Goal: Transaction & Acquisition: Subscribe to service/newsletter

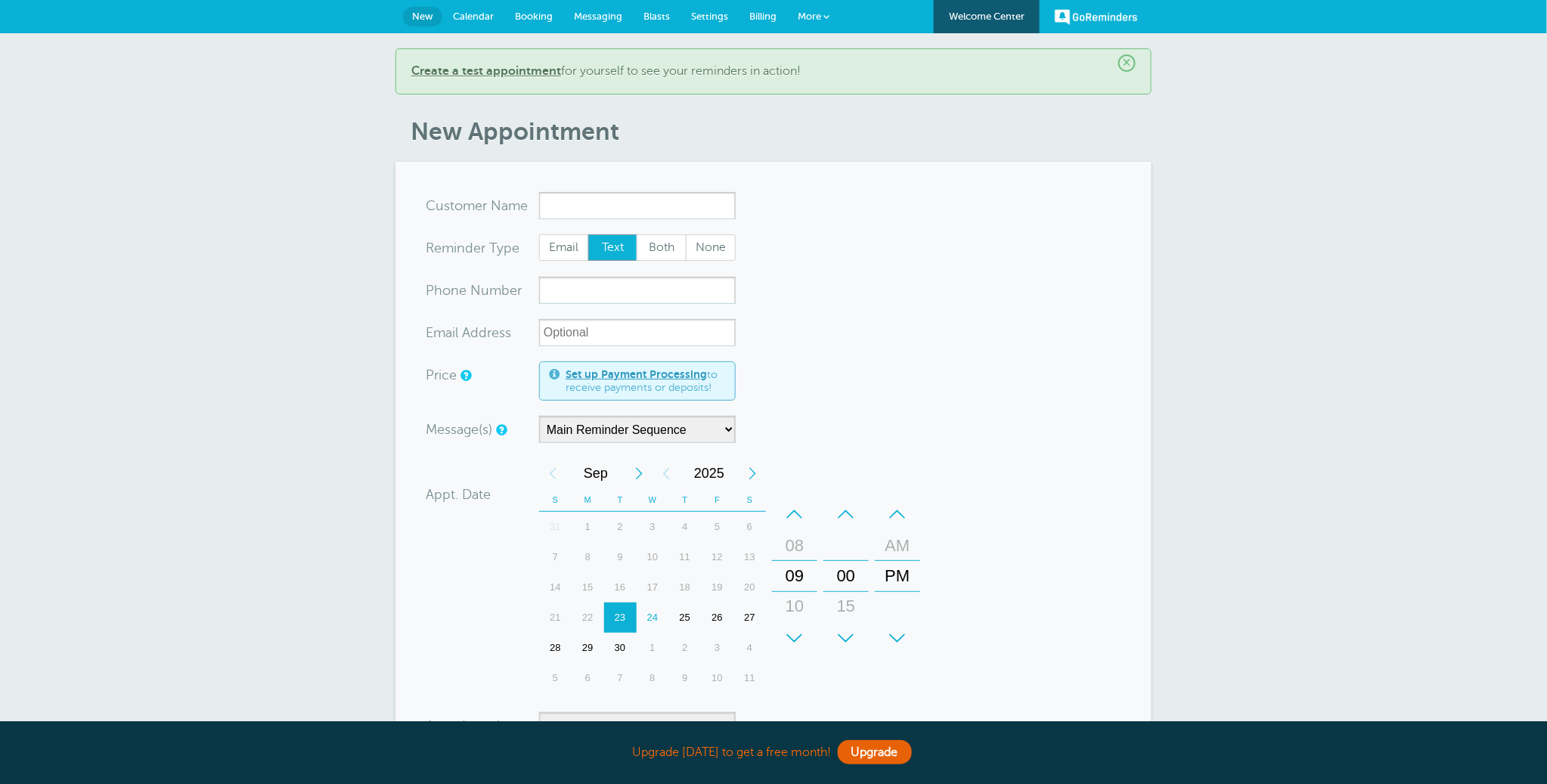
click at [760, 23] on link "Billing" at bounding box center [763, 17] width 48 height 33
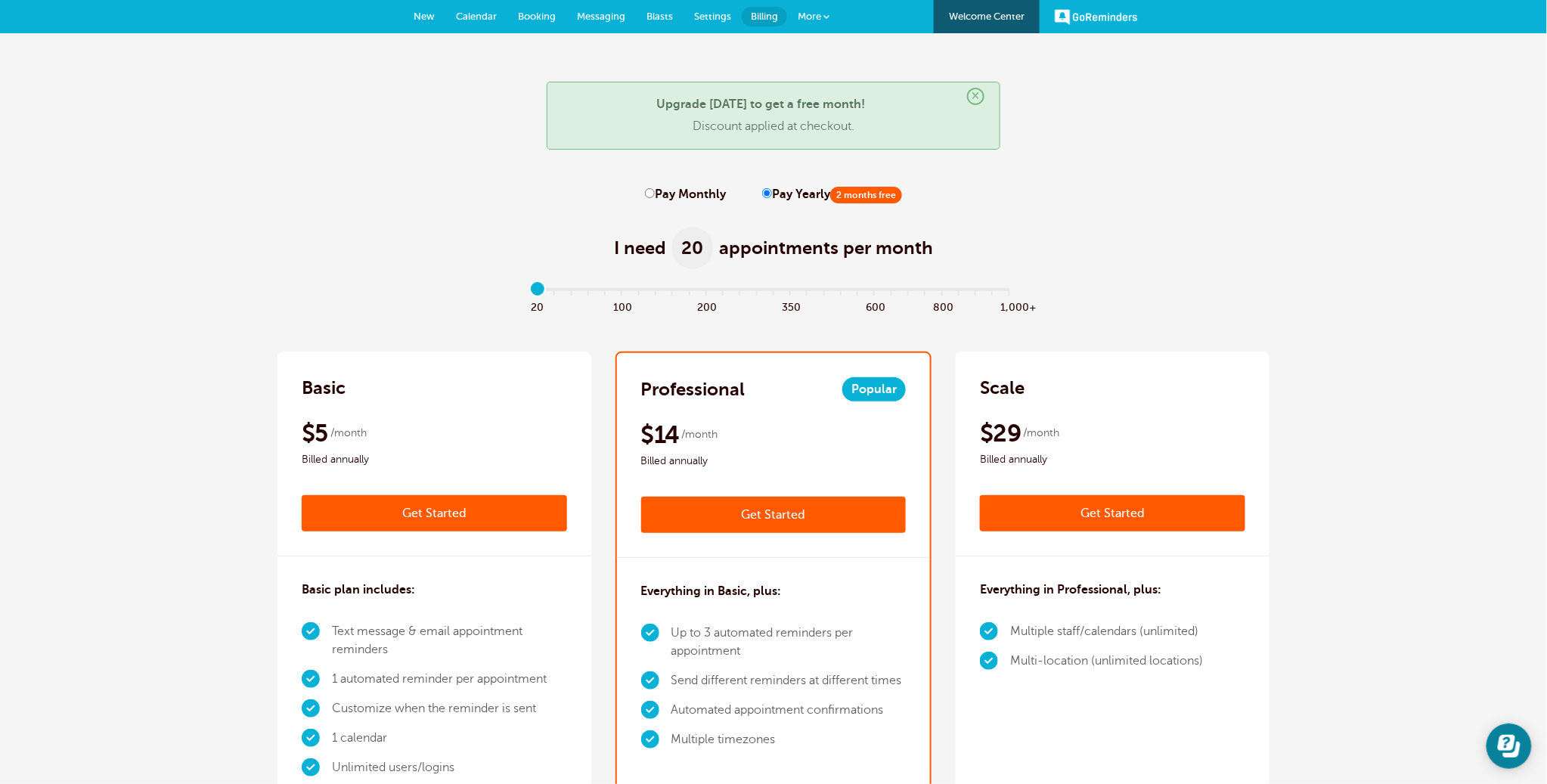
click at [434, 511] on link "Get Started" at bounding box center [434, 513] width 265 height 36
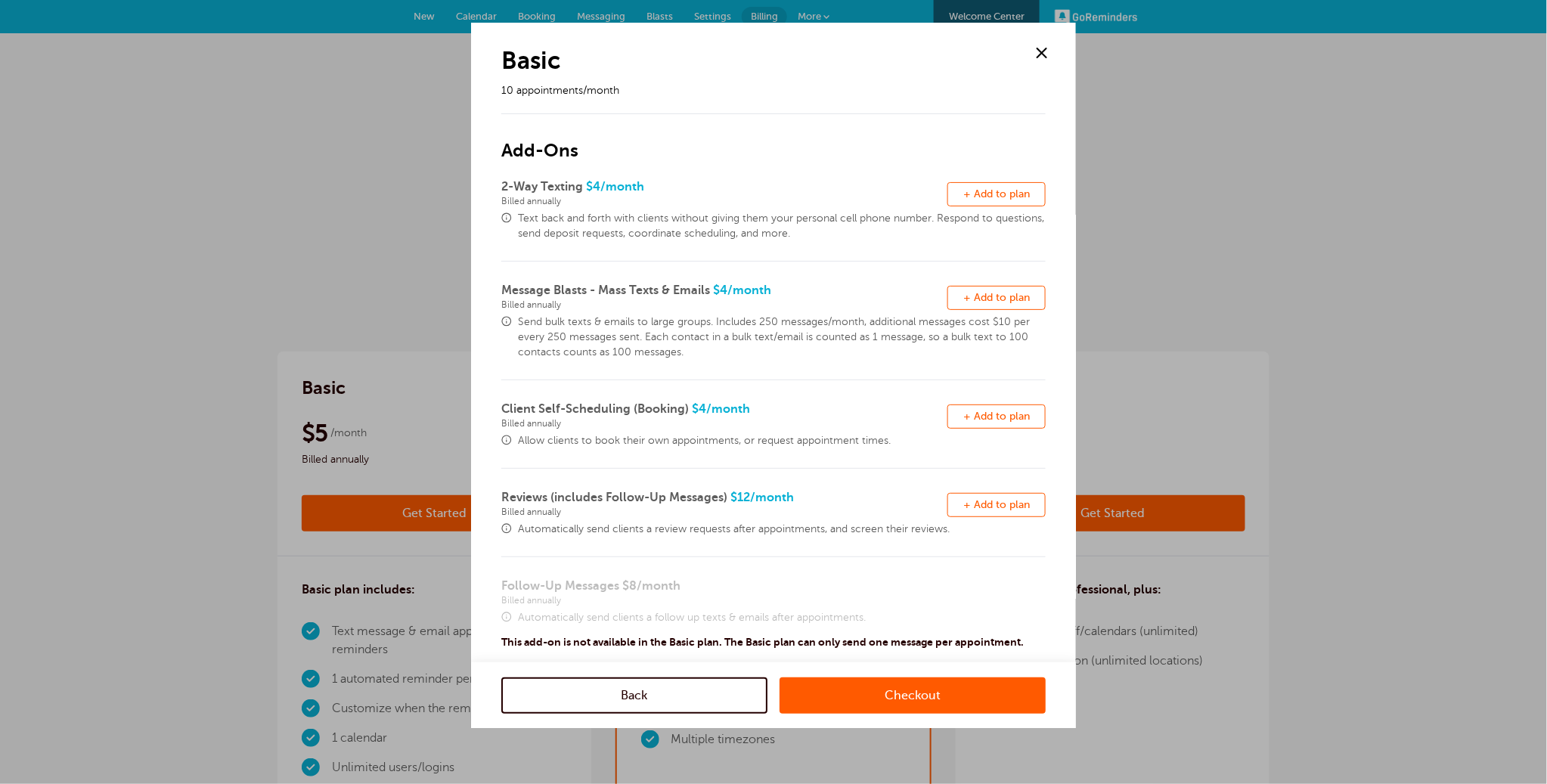
drag, startPoint x: 1036, startPoint y: 52, endPoint x: 701, endPoint y: 222, distance: 375.7
click at [1035, 52] on span at bounding box center [1041, 52] width 22 height 22
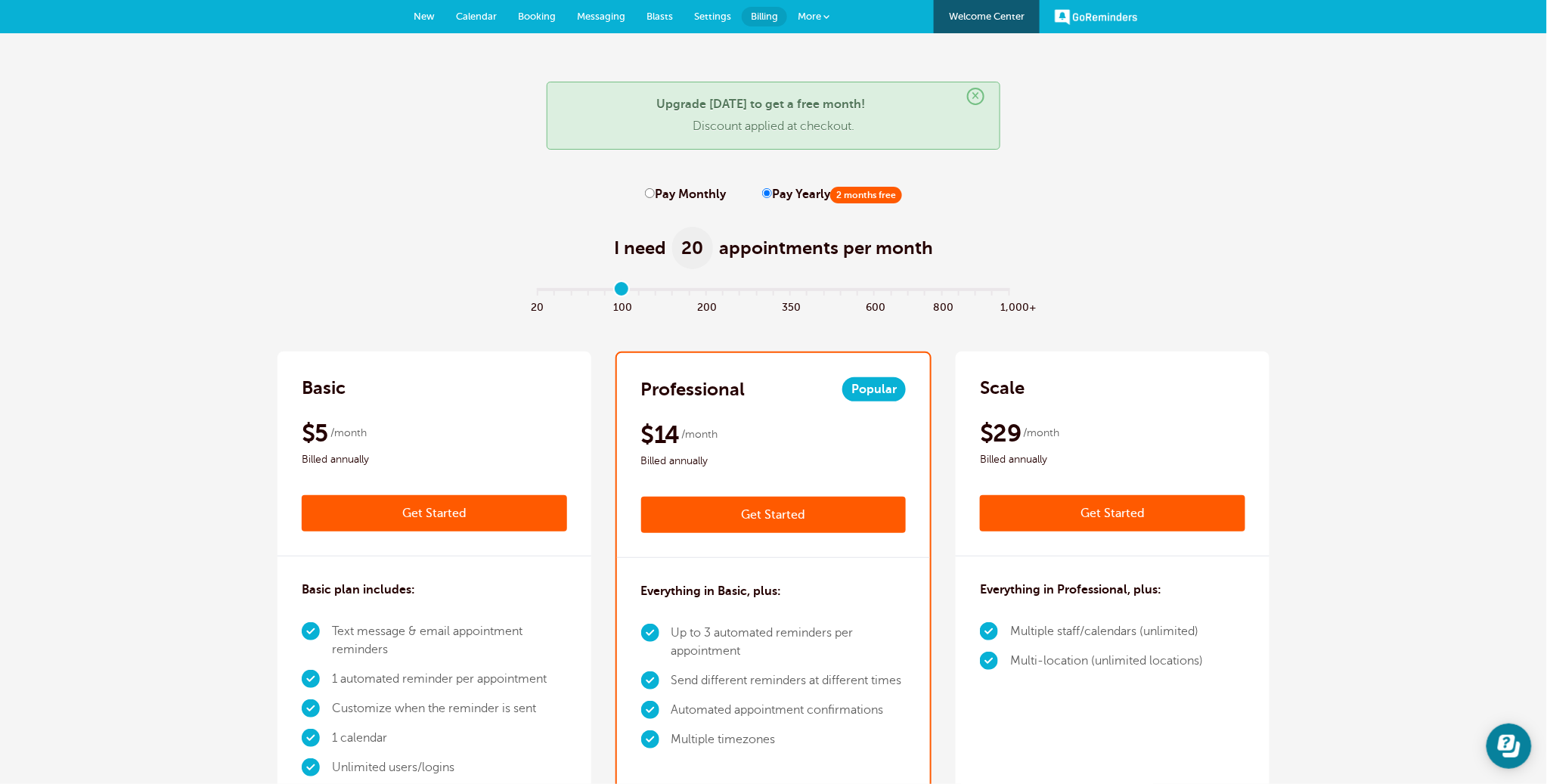
type input "5"
click at [623, 293] on input "range" at bounding box center [774, 292] width 489 height 3
click at [442, 510] on link "Get Started" at bounding box center [434, 513] width 265 height 36
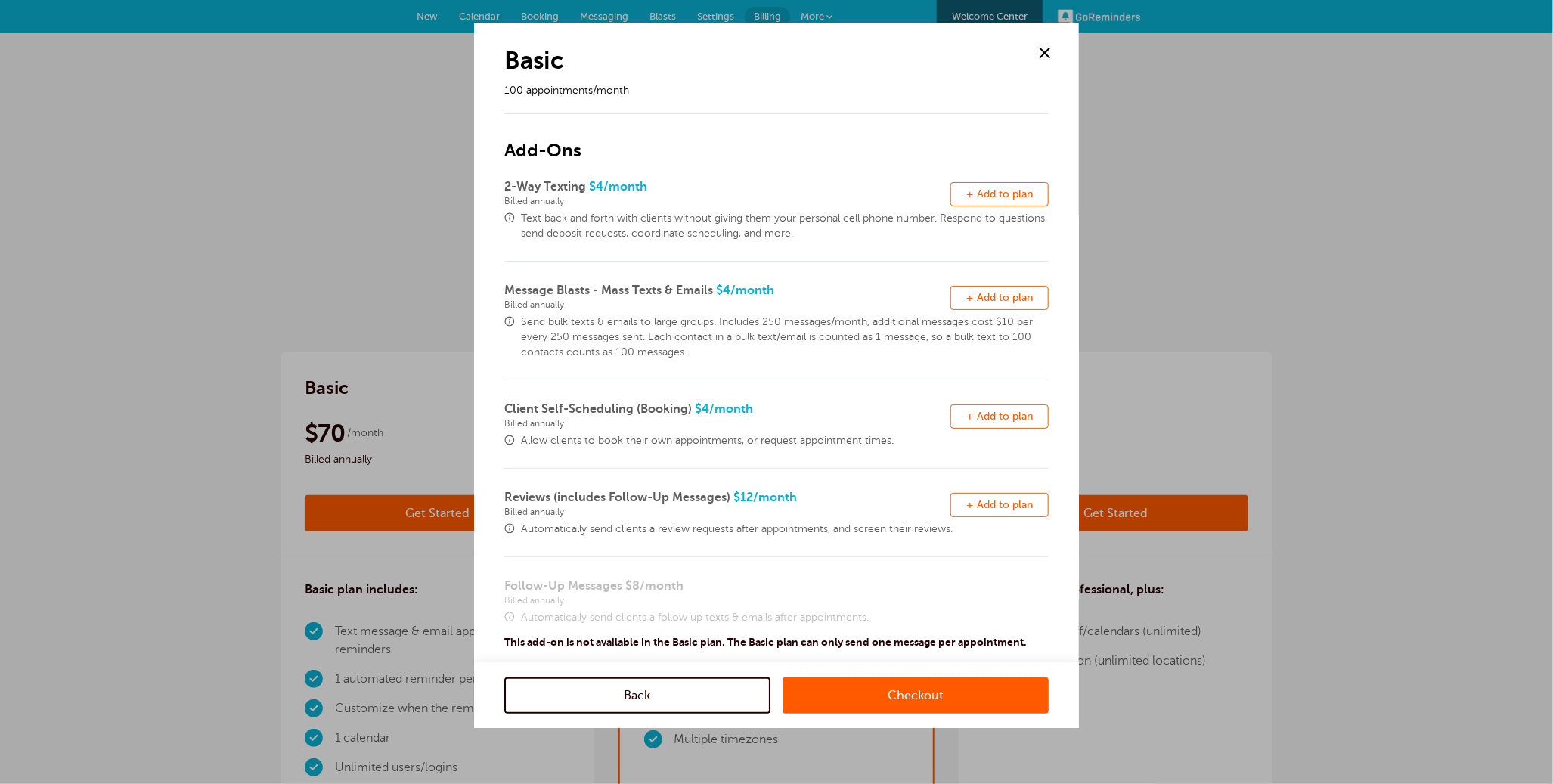
drag, startPoint x: 909, startPoint y: 691, endPoint x: 932, endPoint y: 625, distance: 69.9
click at [909, 691] on link "Checkout" at bounding box center [915, 694] width 266 height 36
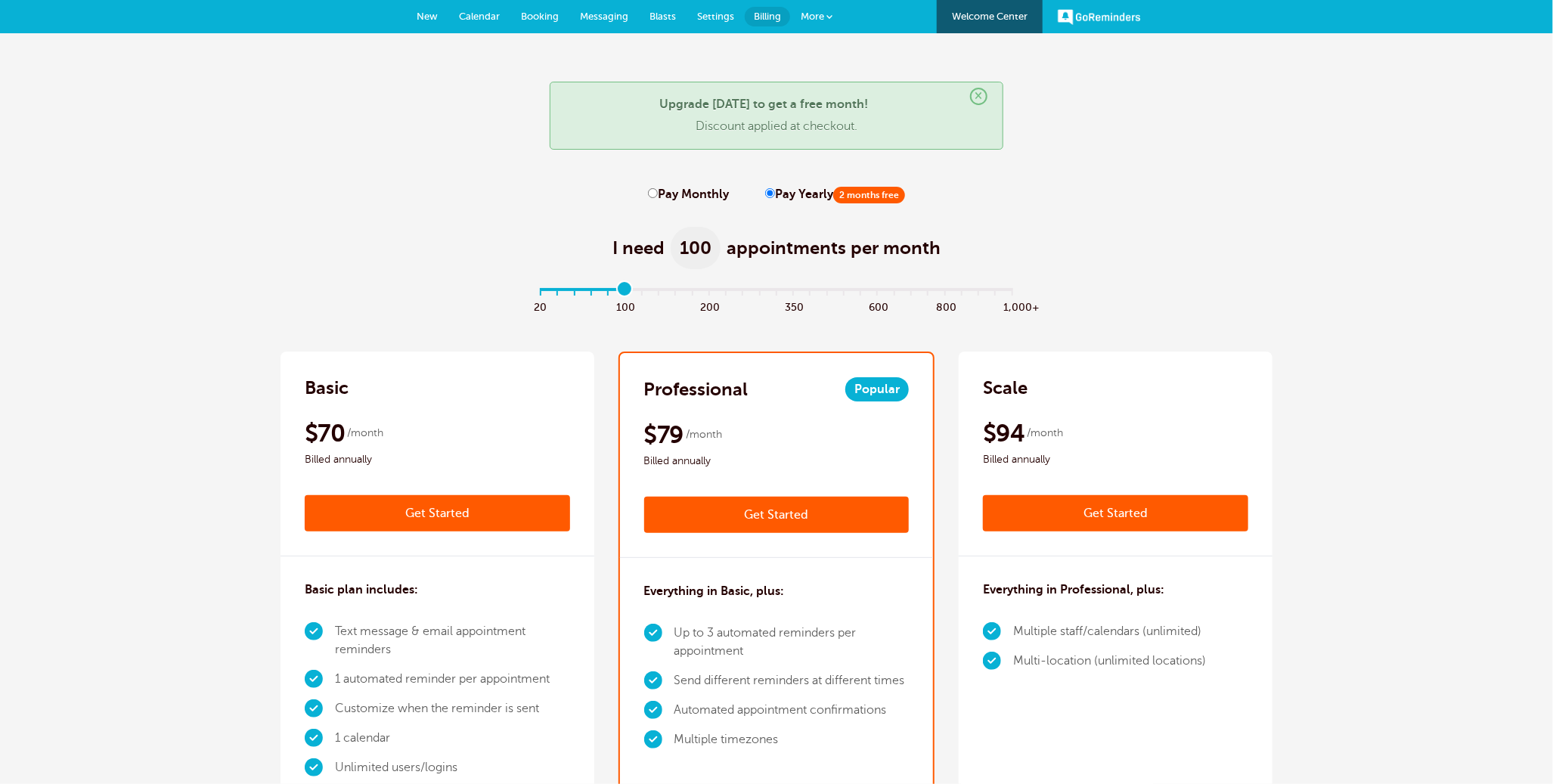
type input "5"
drag, startPoint x: 624, startPoint y: 292, endPoint x: 583, endPoint y: 365, distance: 83.7
click at [624, 291] on input "range" at bounding box center [777, 292] width 489 height 3
click at [425, 507] on link "Get Started" at bounding box center [438, 513] width 265 height 36
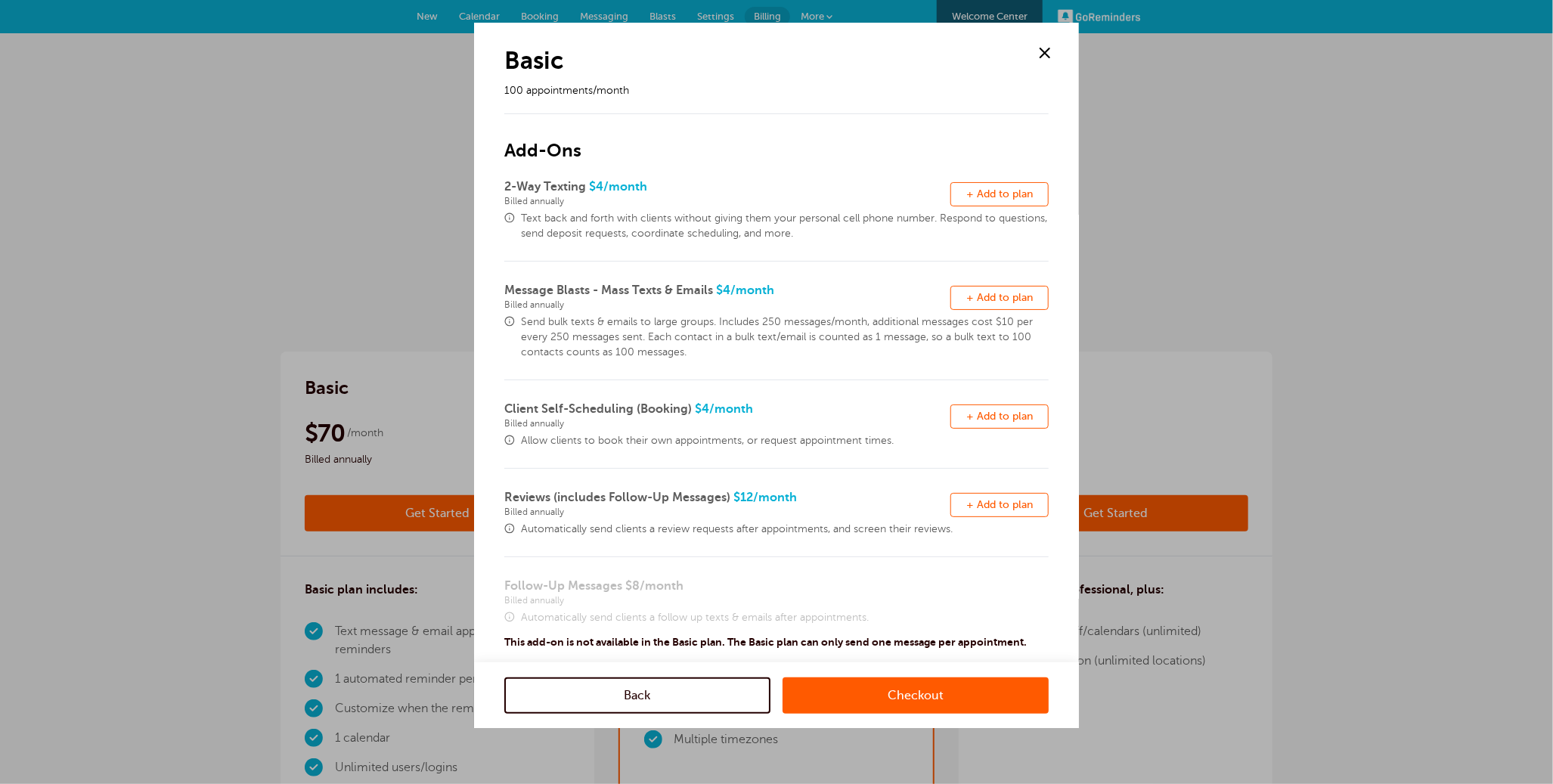
click at [896, 691] on link "Checkout" at bounding box center [915, 694] width 266 height 36
